Goal: Task Accomplishment & Management: Manage account settings

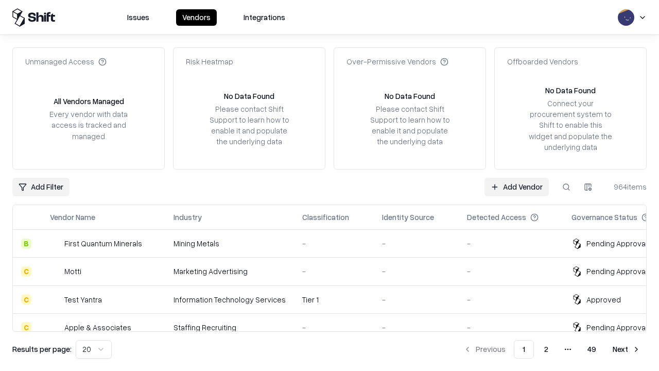
click at [516, 186] on link "Add Vendor" at bounding box center [516, 187] width 64 height 19
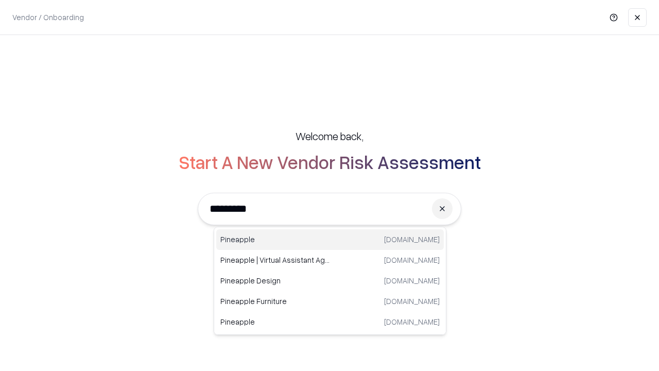
click at [330, 239] on div "Pineapple [DOMAIN_NAME]" at bounding box center [329, 239] width 227 height 21
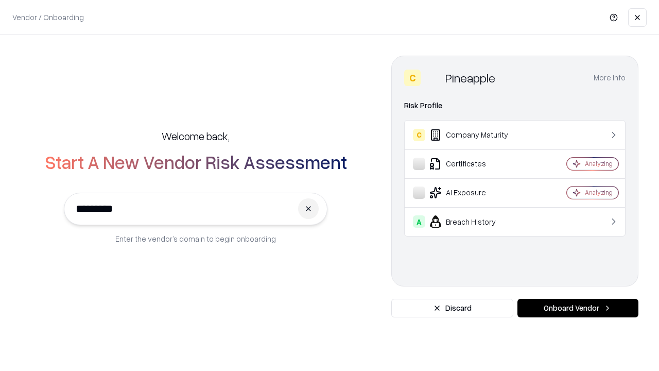
type input "*********"
click at [577, 308] on button "Onboard Vendor" at bounding box center [577, 307] width 121 height 19
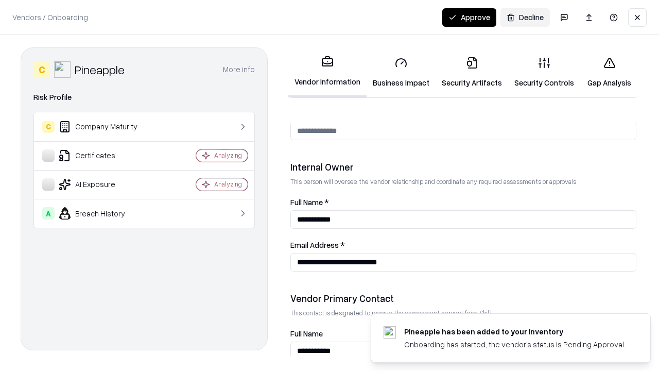
scroll to position [533, 0]
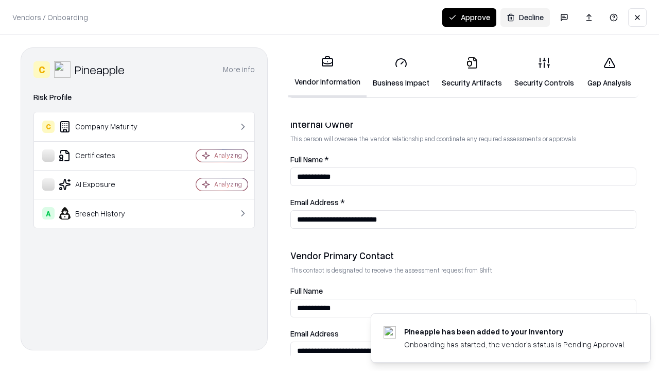
click at [401, 72] on link "Business Impact" at bounding box center [400, 72] width 69 height 48
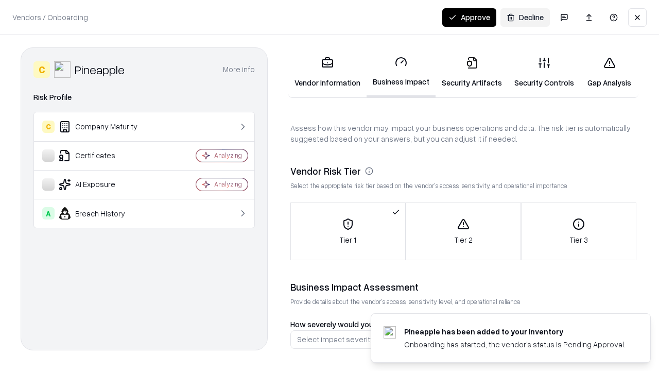
click at [471, 72] on link "Security Artifacts" at bounding box center [471, 72] width 73 height 48
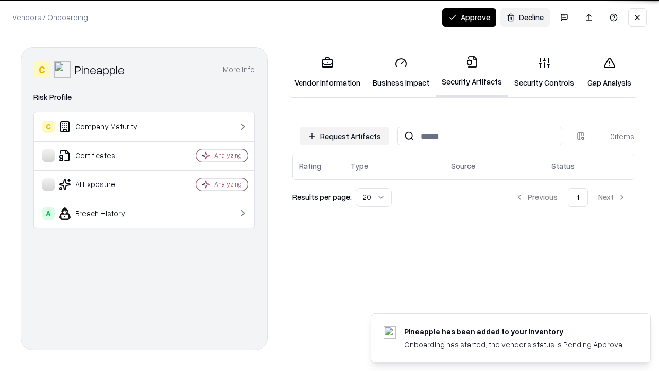
click at [344, 136] on button "Request Artifacts" at bounding box center [345, 136] width 90 height 19
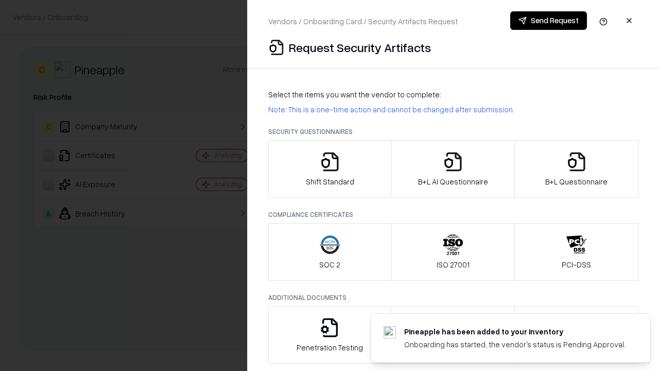
click at [329, 169] on icon "button" at bounding box center [330, 161] width 21 height 21
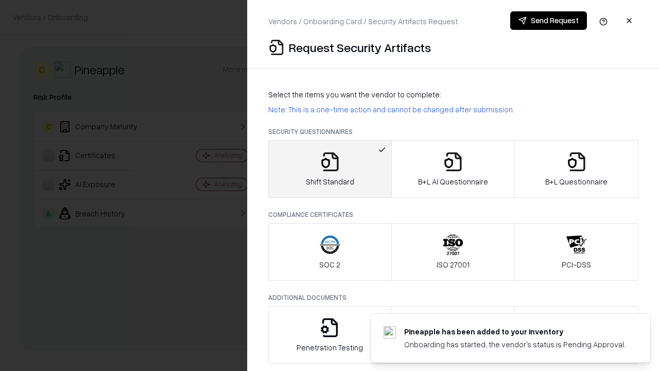
click at [548, 21] on button "Send Request" at bounding box center [548, 20] width 77 height 19
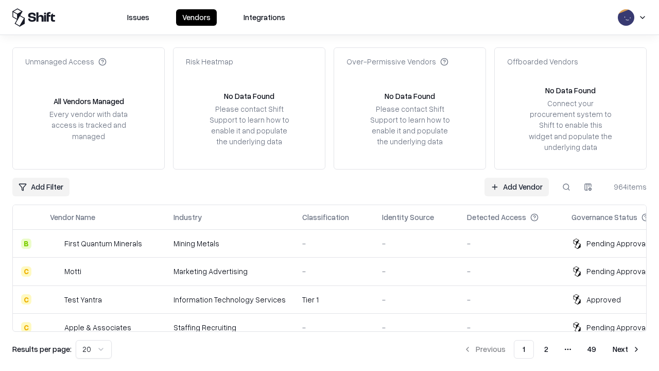
click at [566, 186] on button at bounding box center [566, 187] width 19 height 19
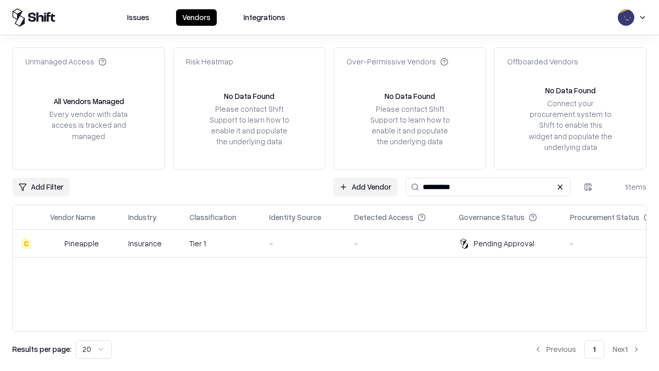
type input "*********"
click at [336, 243] on div "-" at bounding box center [303, 243] width 68 height 11
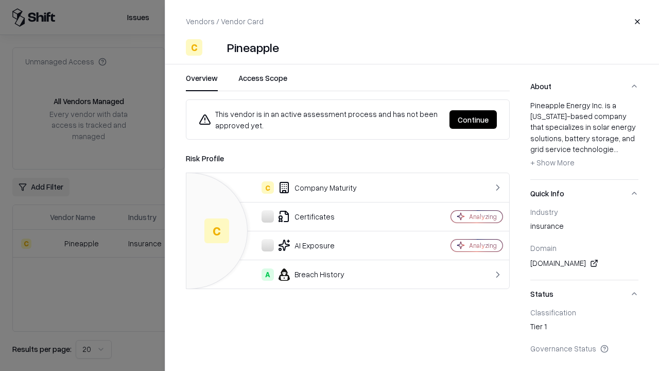
click at [473, 119] on button "Continue" at bounding box center [472, 119] width 47 height 19
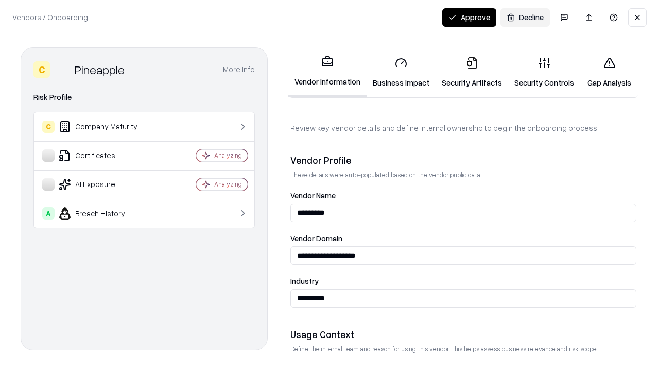
click at [471, 72] on link "Security Artifacts" at bounding box center [471, 72] width 73 height 48
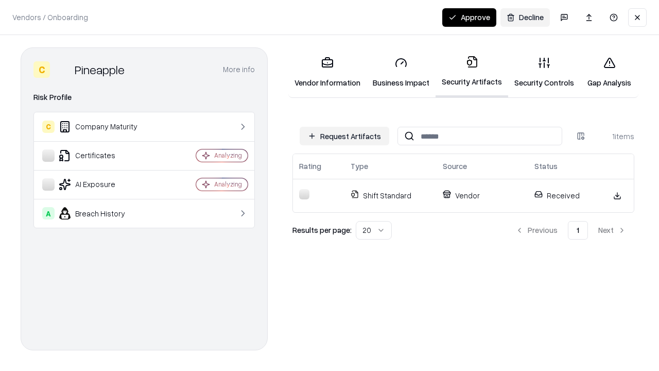
click at [469, 17] on button "Approve" at bounding box center [469, 17] width 54 height 19
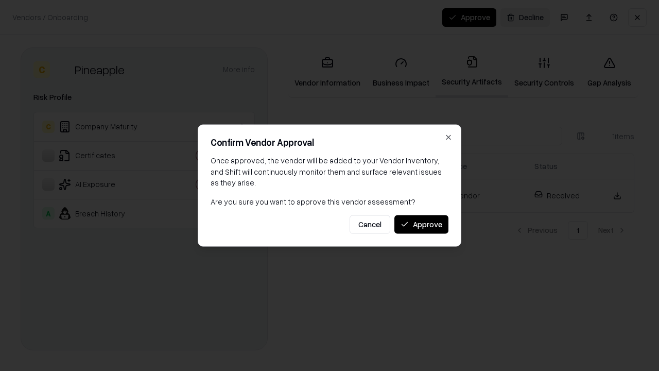
click at [421, 224] on button "Approve" at bounding box center [421, 224] width 54 height 19
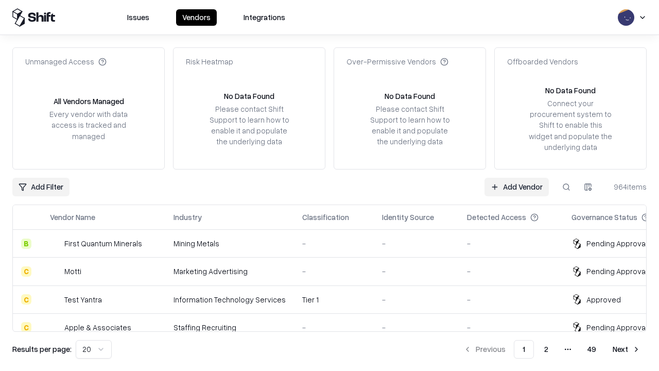
type input "*********"
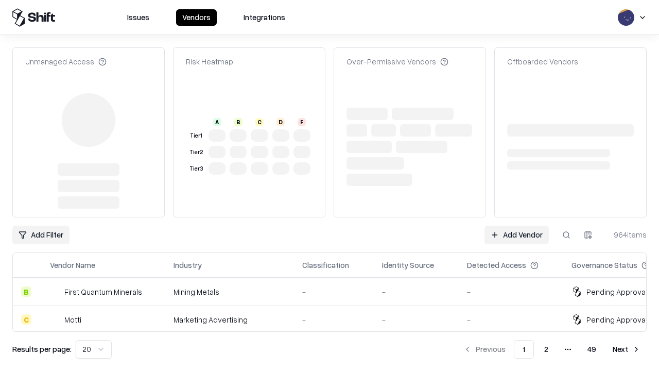
click at [516, 225] on link "Add Vendor" at bounding box center [516, 234] width 64 height 19
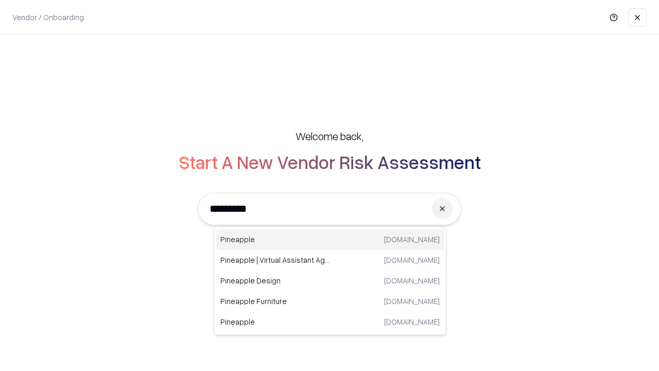
click at [330, 239] on div "Pineapple [DOMAIN_NAME]" at bounding box center [329, 239] width 227 height 21
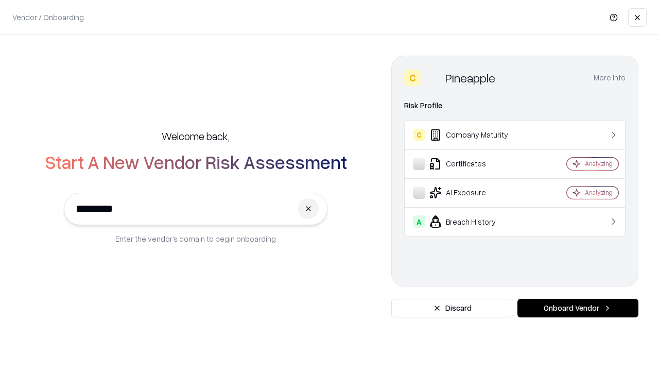
type input "*********"
click at [577, 308] on button "Onboard Vendor" at bounding box center [577, 307] width 121 height 19
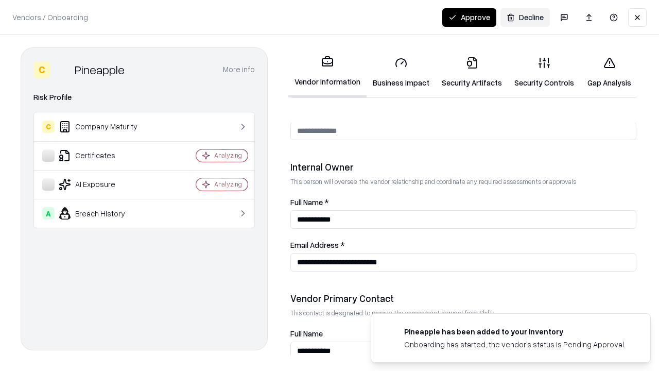
scroll to position [533, 0]
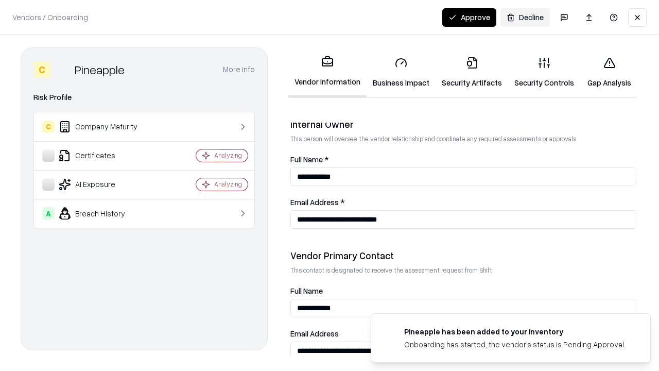
click at [469, 17] on button "Approve" at bounding box center [469, 17] width 54 height 19
